Goal: Information Seeking & Learning: Learn about a topic

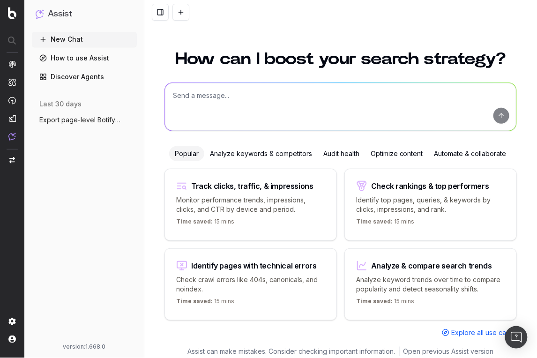
scroll to position [6, 0]
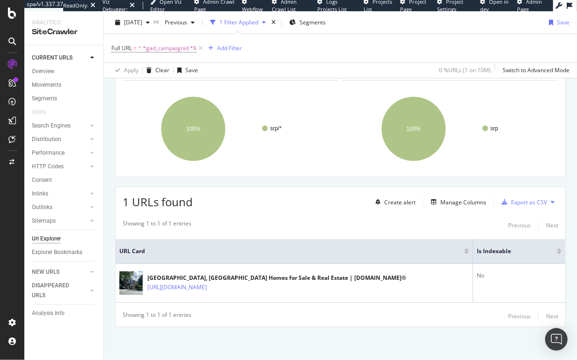
scroll to position [153, 0]
click at [149, 52] on span "^.*gad_campaignid.*$" at bounding box center [167, 48] width 59 height 13
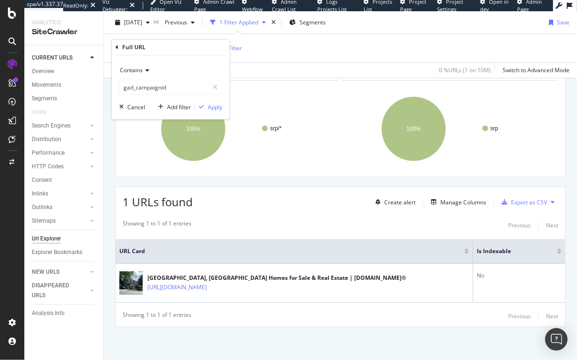
click at [131, 74] on div "Contains" at bounding box center [170, 70] width 103 height 15
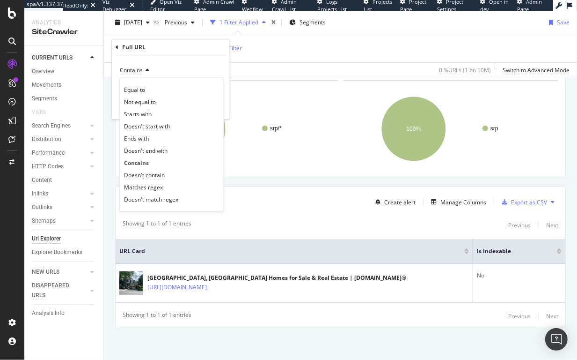
click at [118, 51] on div "Full URL" at bounding box center [171, 47] width 110 height 16
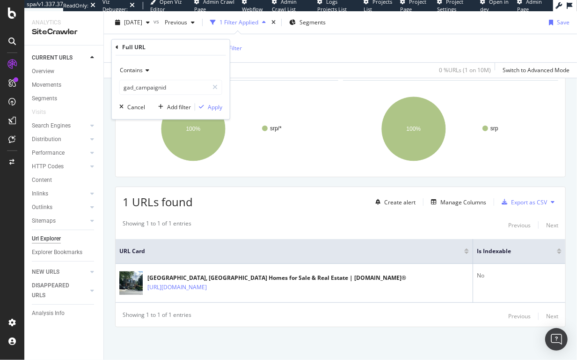
click at [117, 47] on icon at bounding box center [117, 47] width 3 height 6
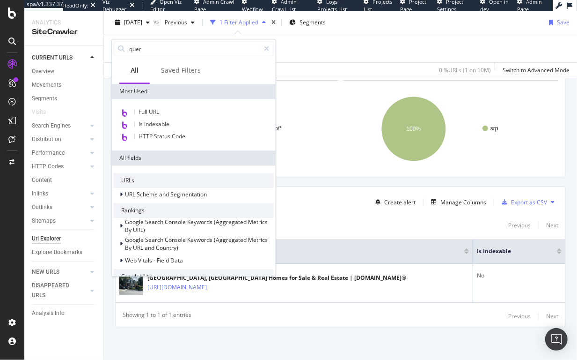
type input "query"
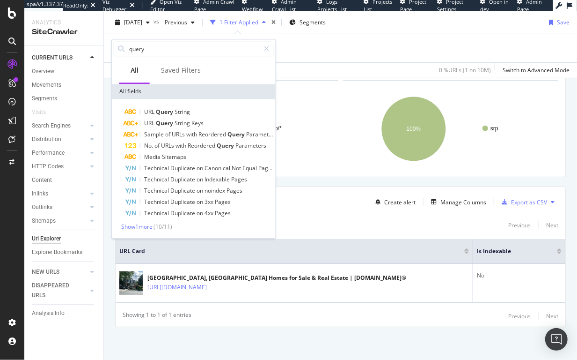
click at [311, 52] on div "Full URL = ^.*gad_campaignid.*$ Add Filter" at bounding box center [340, 48] width 458 height 28
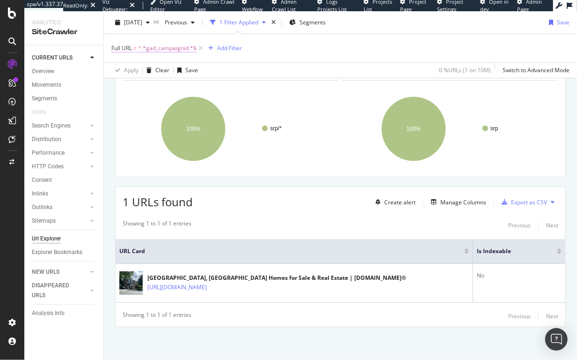
click at [150, 49] on span "^.*gad_campaignid.*$" at bounding box center [167, 48] width 59 height 13
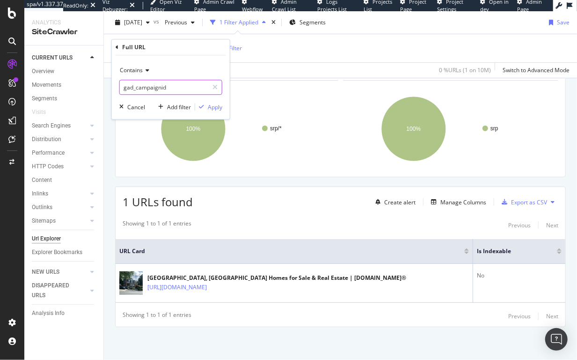
click at [171, 85] on input "gad_campaignid" at bounding box center [164, 87] width 88 height 15
click at [297, 62] on div "Full URL = ^.*gad_campaignid.*$ Add Filter" at bounding box center [340, 48] width 458 height 28
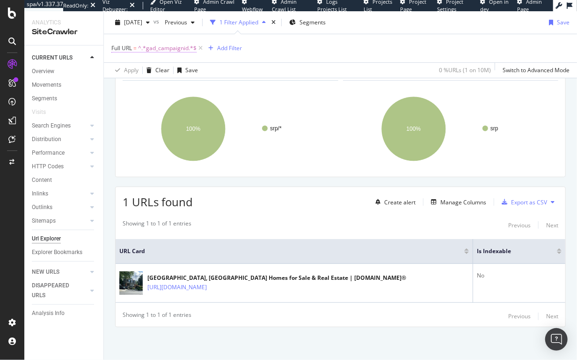
click at [139, 45] on span "^.*gad_campaignid.*$" at bounding box center [167, 48] width 59 height 13
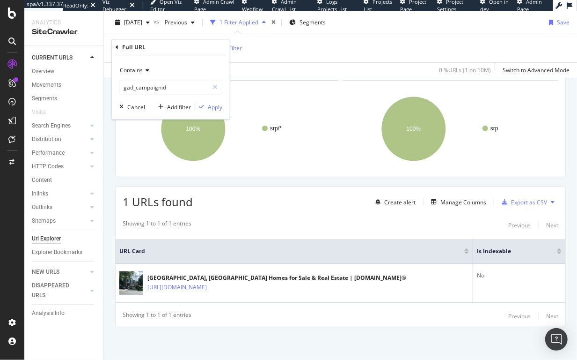
click at [118, 46] on icon at bounding box center [117, 47] width 3 height 6
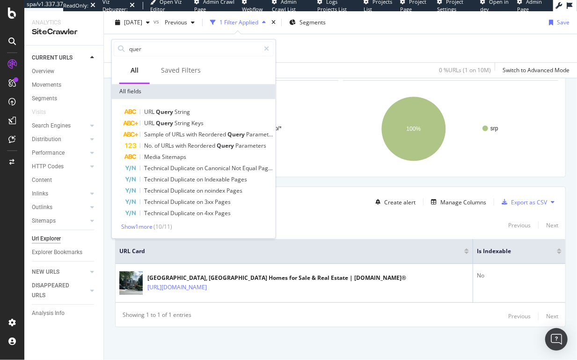
type input "query"
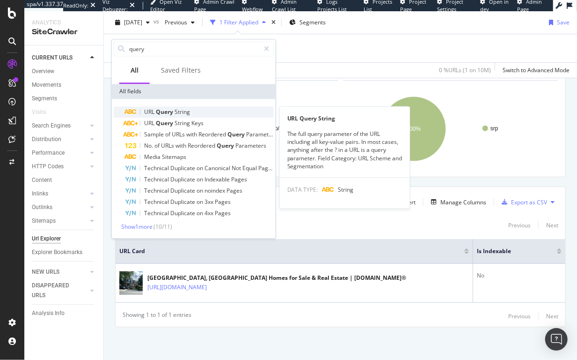
click at [177, 111] on span "String" at bounding box center [182, 112] width 15 height 8
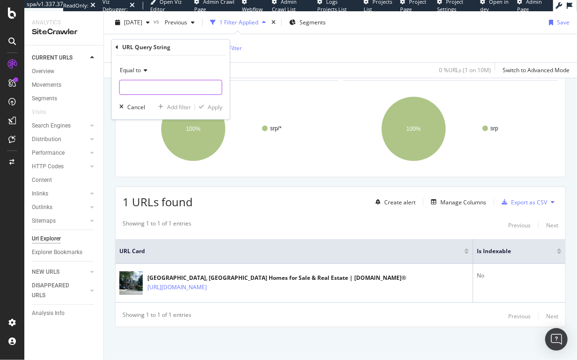
click at [155, 85] on input "text" at bounding box center [171, 87] width 102 height 15
paste input "gad_campaignid"
type input "gad_campaignid"
click at [209, 106] on div "Apply" at bounding box center [215, 107] width 15 height 8
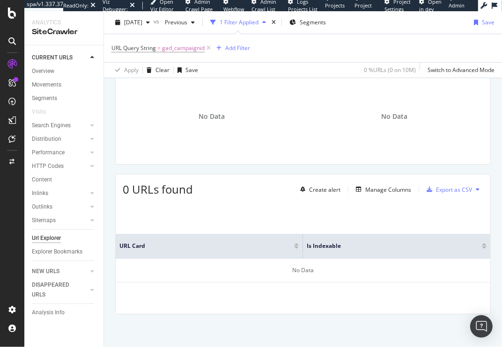
scroll to position [140, 0]
click at [294, 139] on div "No Data" at bounding box center [212, 116] width 178 height 81
